Goal: Information Seeking & Learning: Learn about a topic

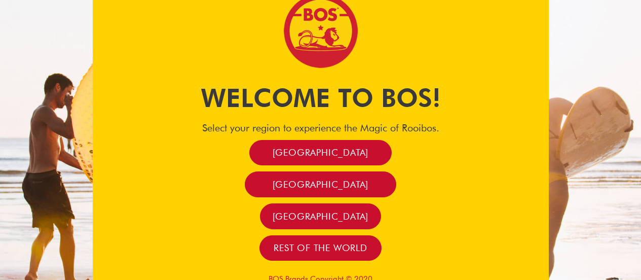
scroll to position [17, 0]
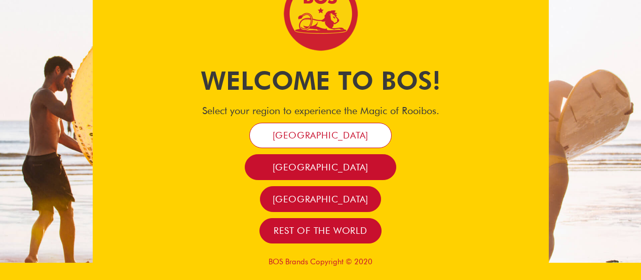
click at [320, 140] on span "[GEOGRAPHIC_DATA]" at bounding box center [321, 135] width 96 height 12
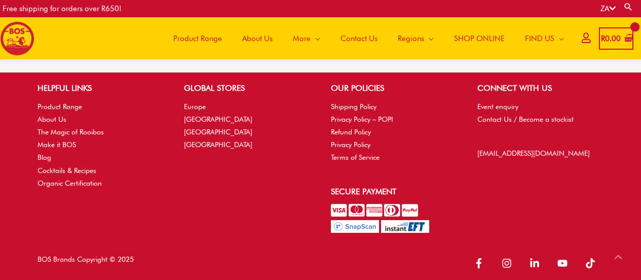
scroll to position [2285, 0]
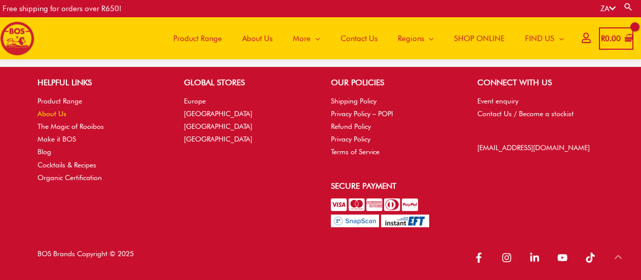
click at [56, 111] on link "About Us" at bounding box center [52, 114] width 29 height 8
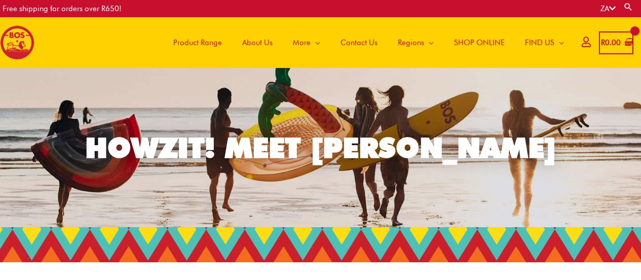
click at [259, 42] on span "About Us" at bounding box center [257, 42] width 30 height 30
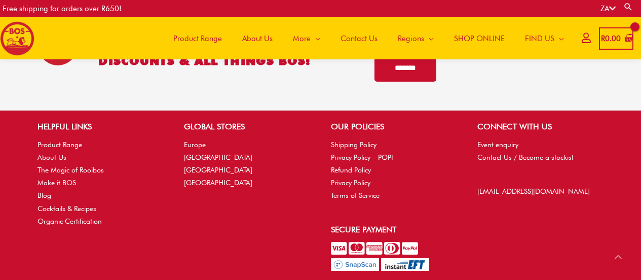
scroll to position [1613, 0]
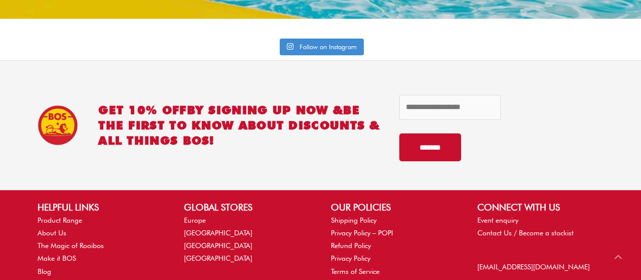
scroll to position [4245, 0]
